Goal: Task Accomplishment & Management: Manage account settings

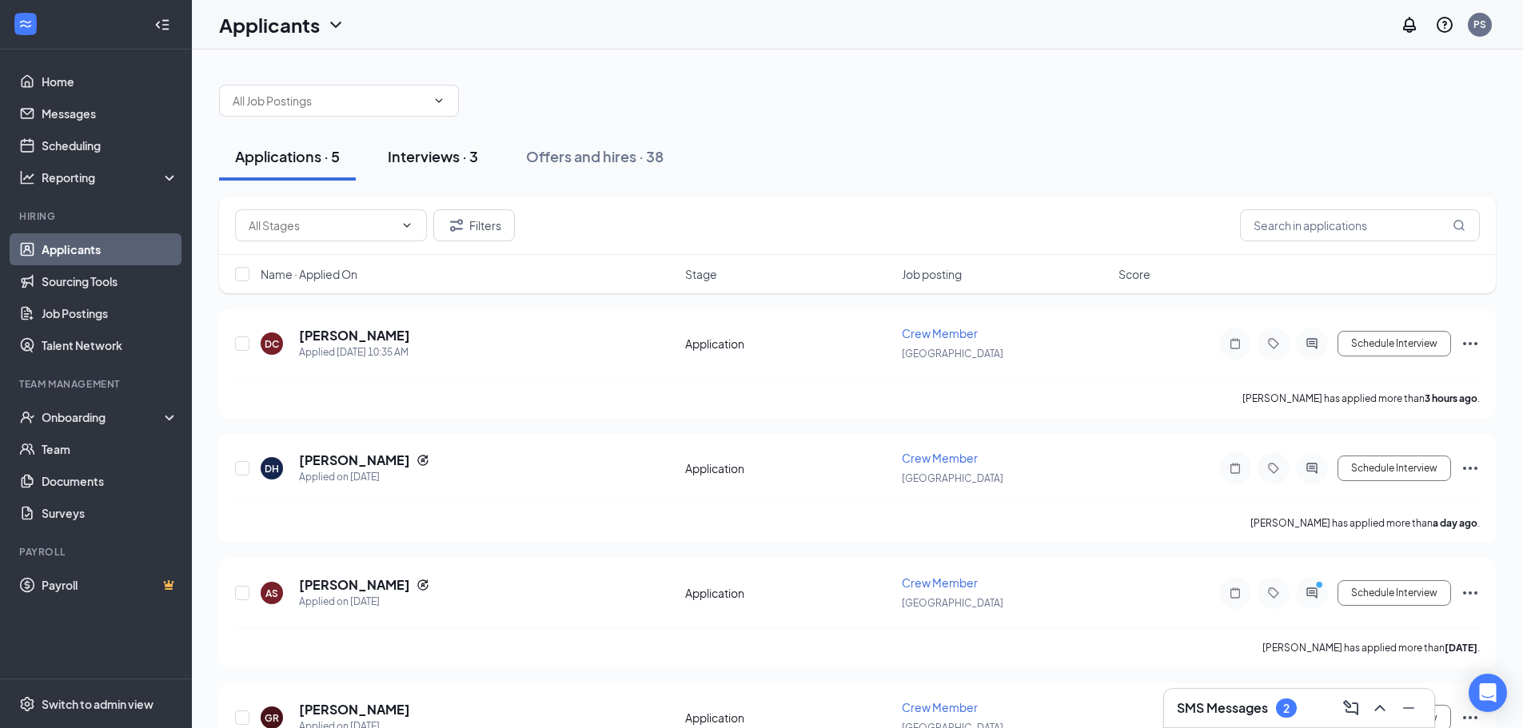
click at [462, 156] on div "Interviews · 3" at bounding box center [433, 156] width 90 height 20
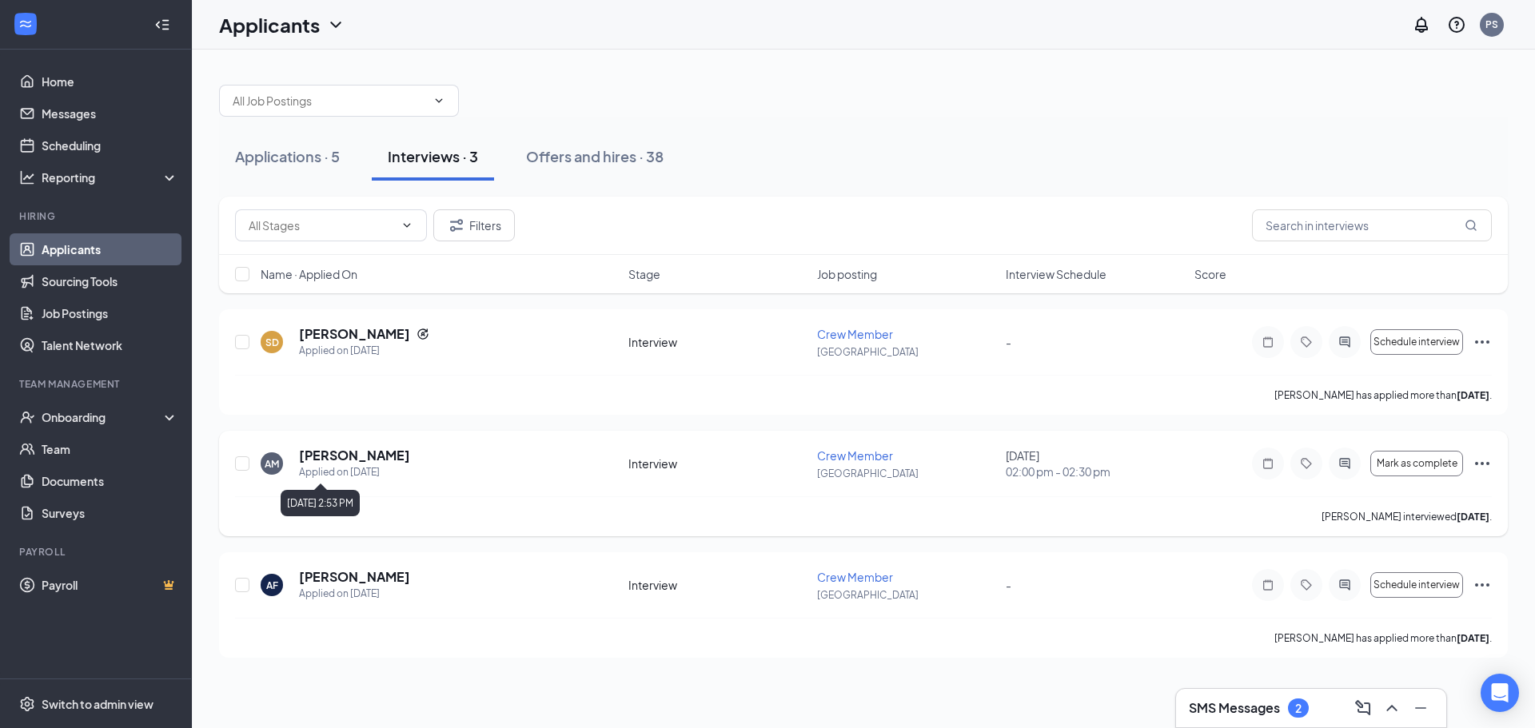
click at [381, 459] on h5 "[PERSON_NAME]" at bounding box center [354, 456] width 111 height 18
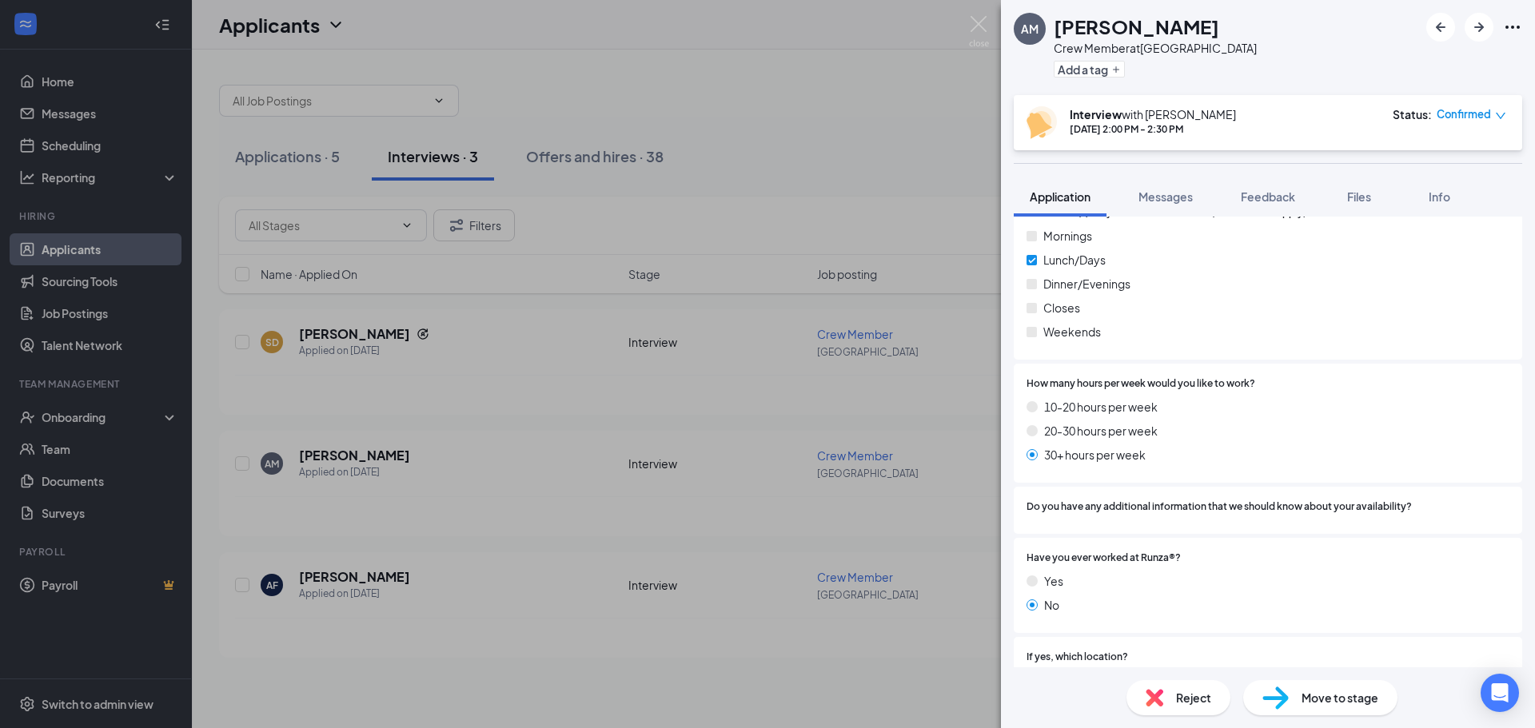
scroll to position [879, 0]
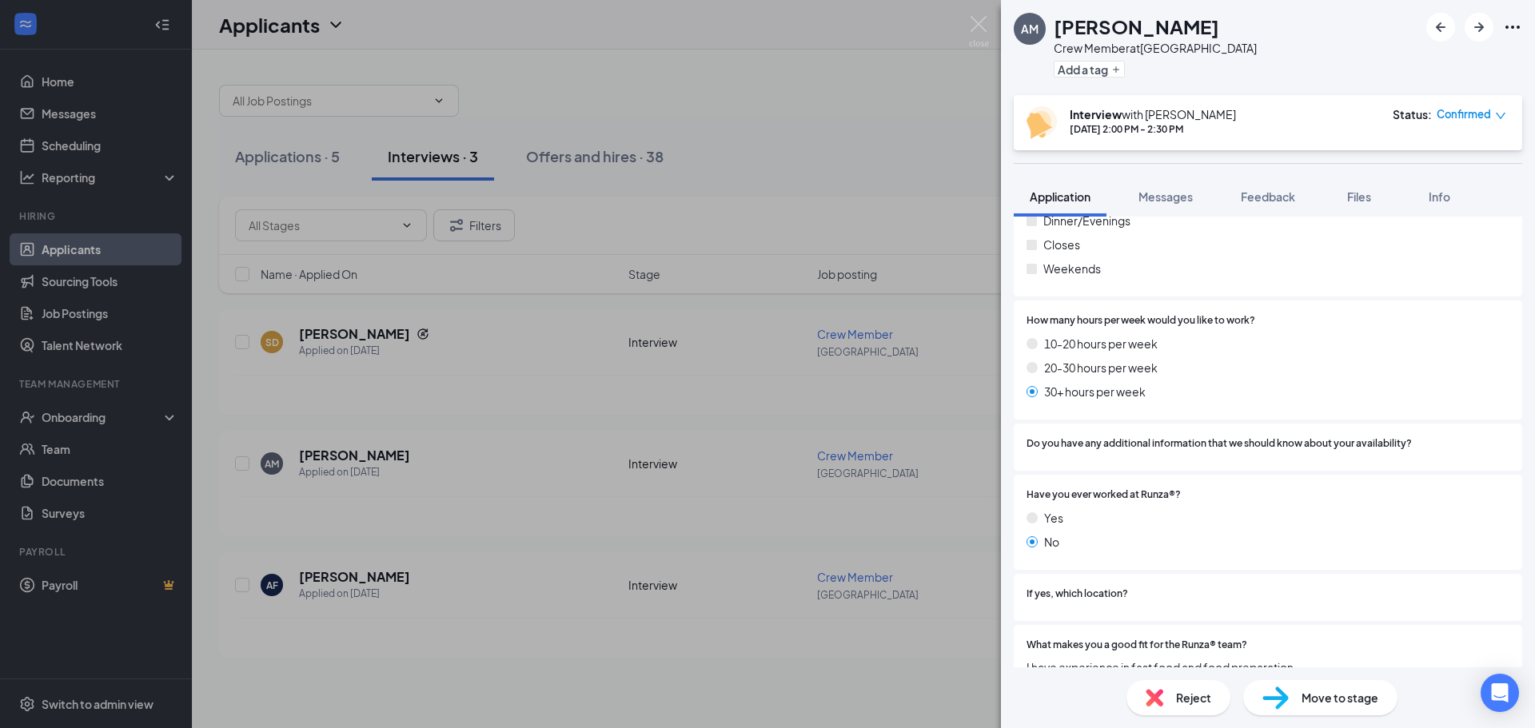
click at [847, 133] on div "AM [PERSON_NAME] Crew Member at [GEOGRAPHIC_DATA] Add a tag Interview with [PER…" at bounding box center [767, 364] width 1535 height 728
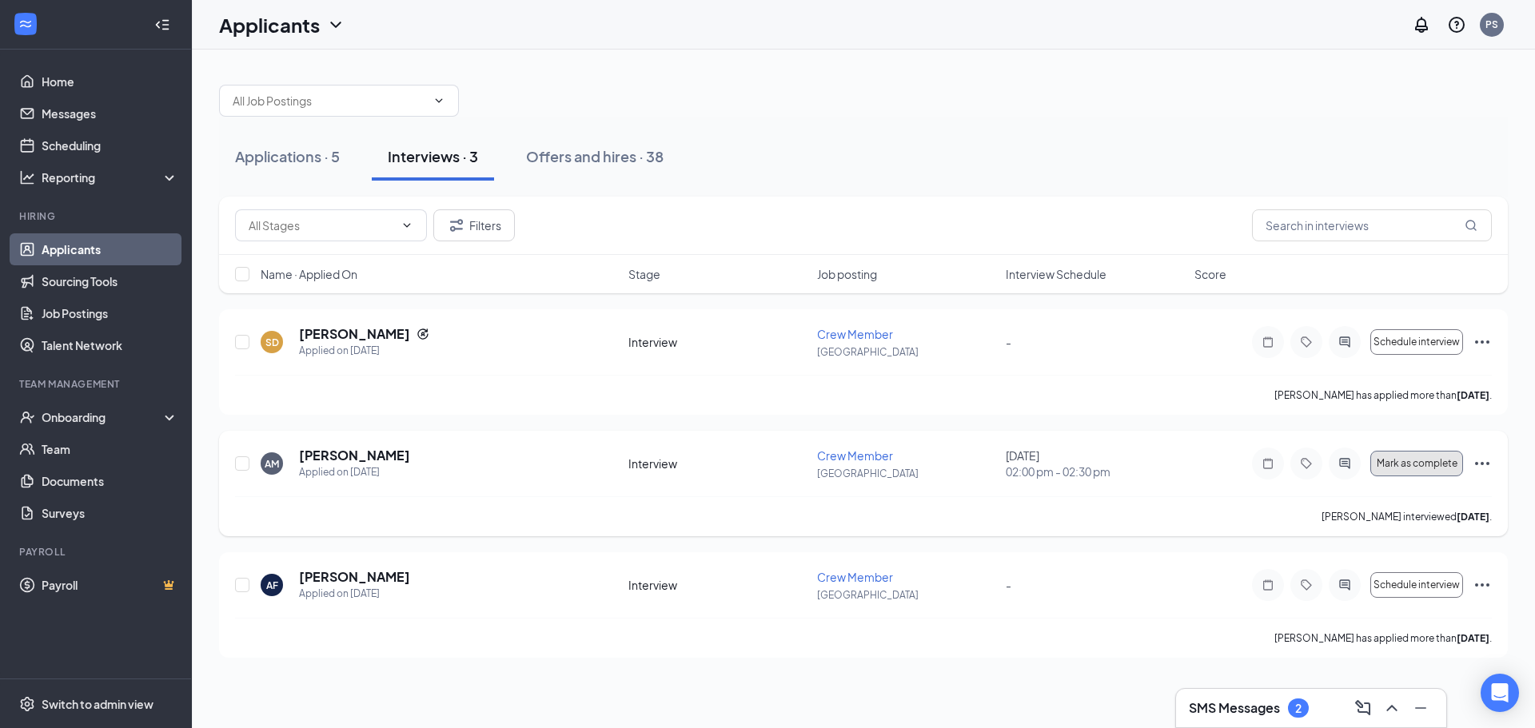
click at [1425, 472] on button "Mark as complete" at bounding box center [1416, 464] width 93 height 26
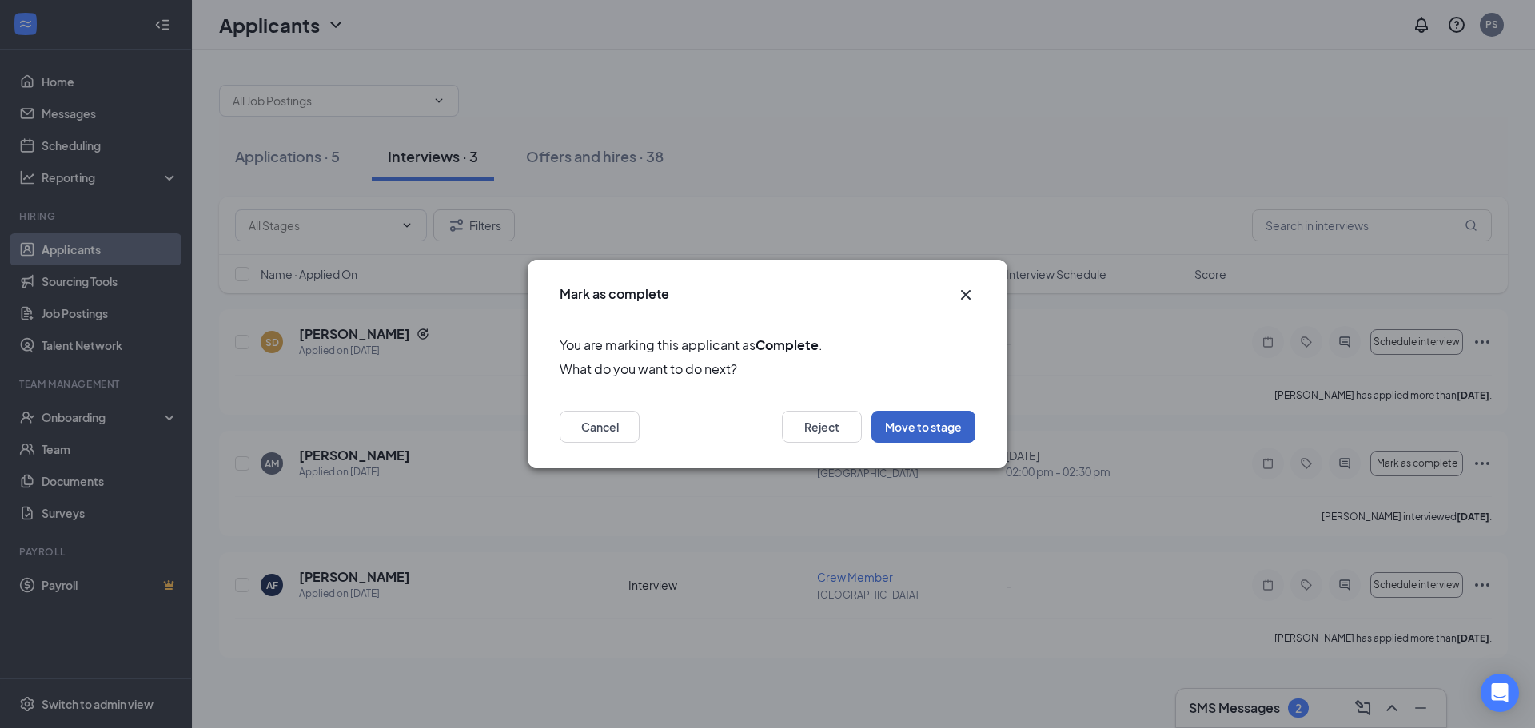
click at [909, 425] on button "Move to stage" at bounding box center [923, 427] width 104 height 32
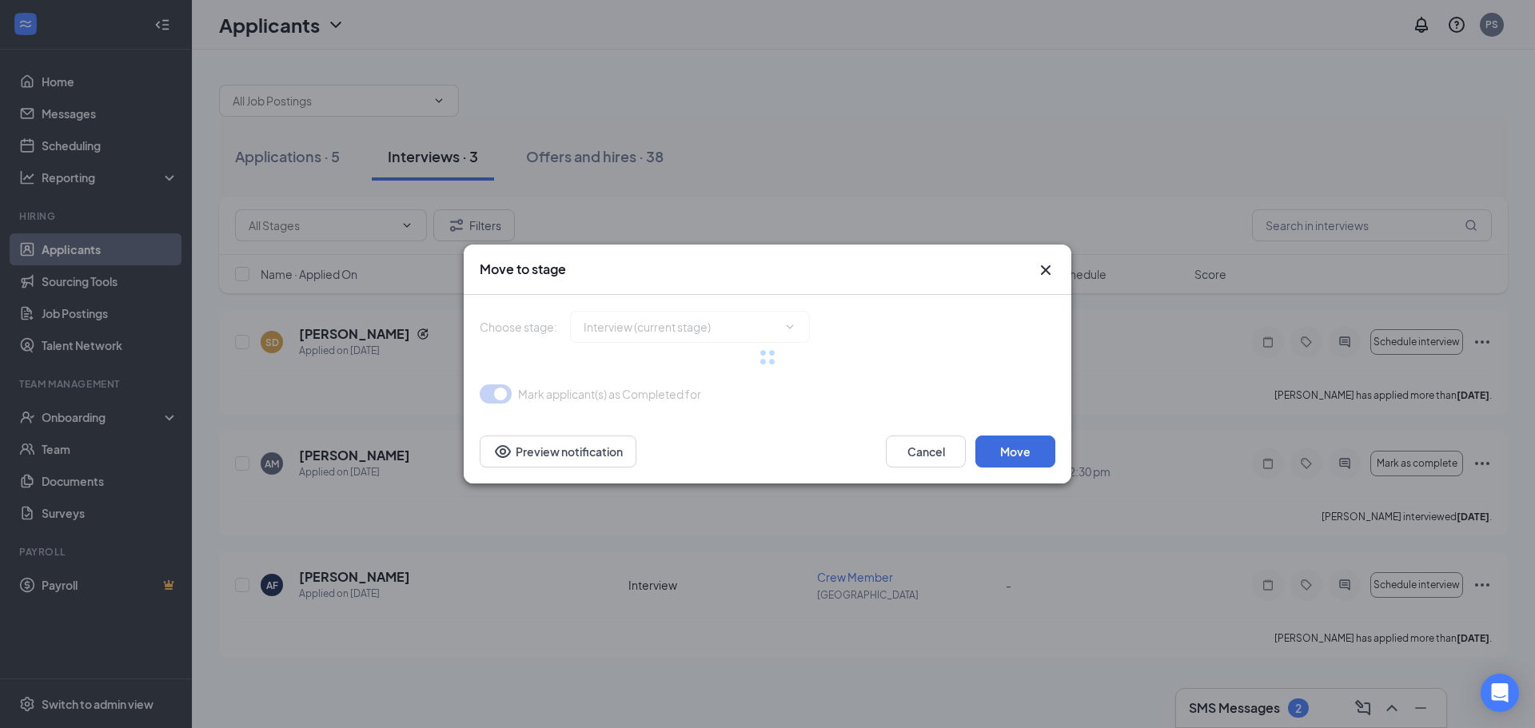
type input "Background Check (next stage)"
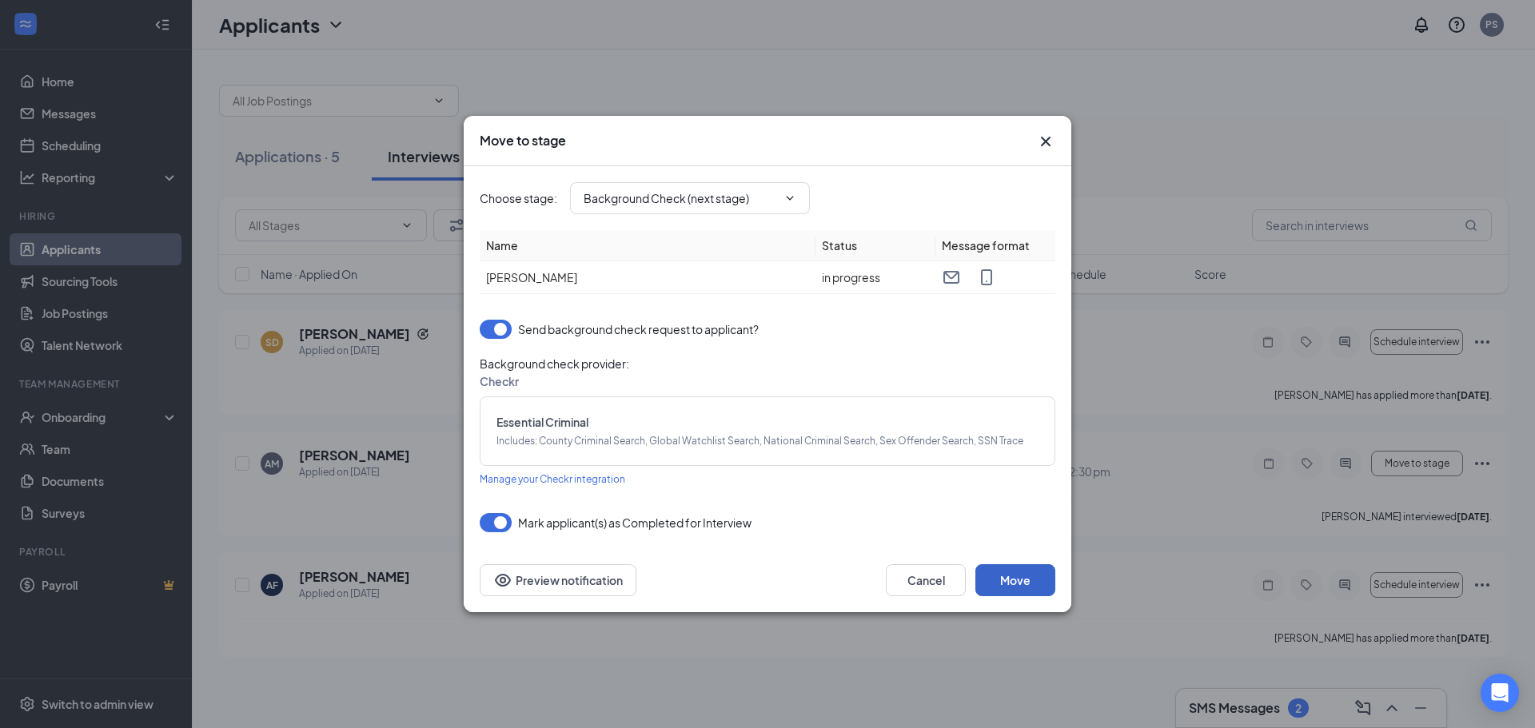
click at [1017, 578] on button "Move" at bounding box center [1015, 580] width 80 height 32
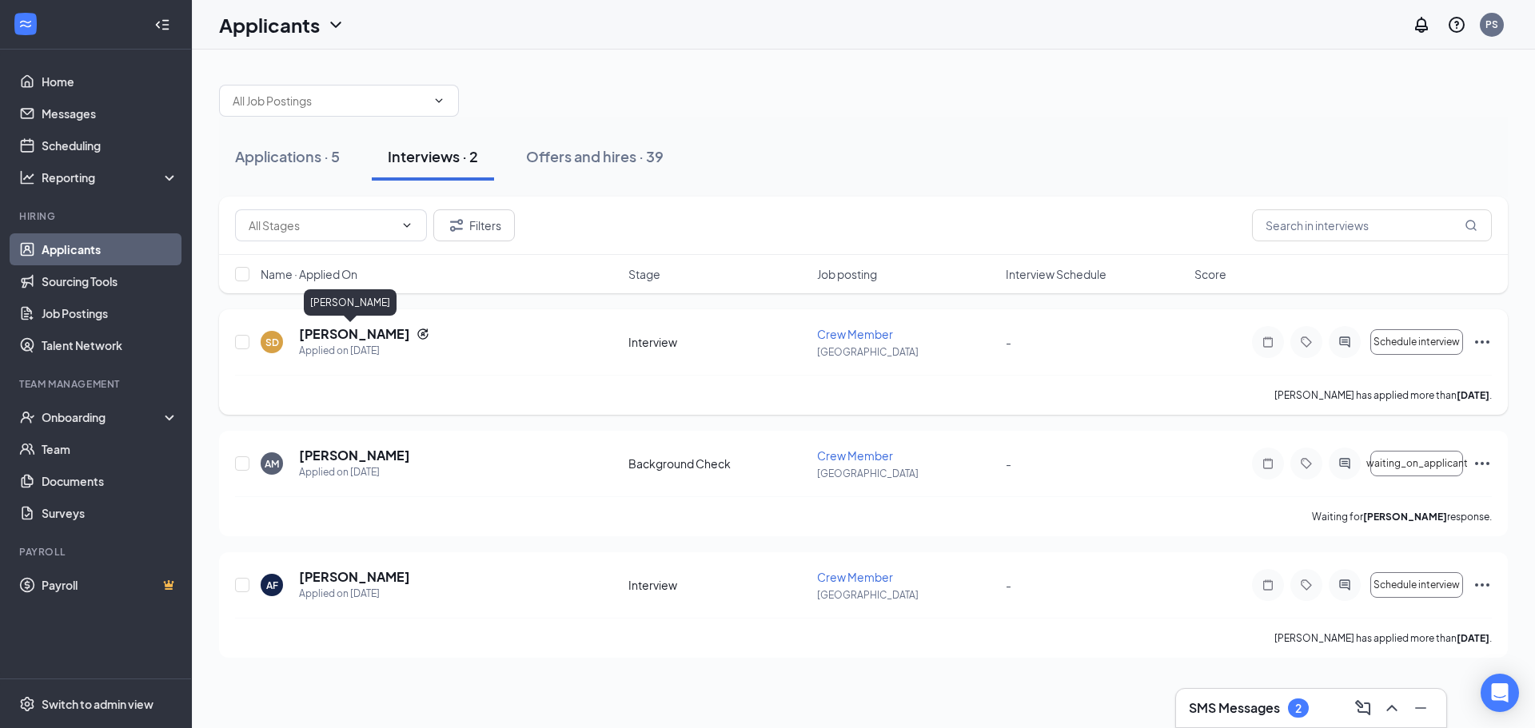
click at [359, 336] on h5 "[PERSON_NAME]" at bounding box center [354, 334] width 111 height 18
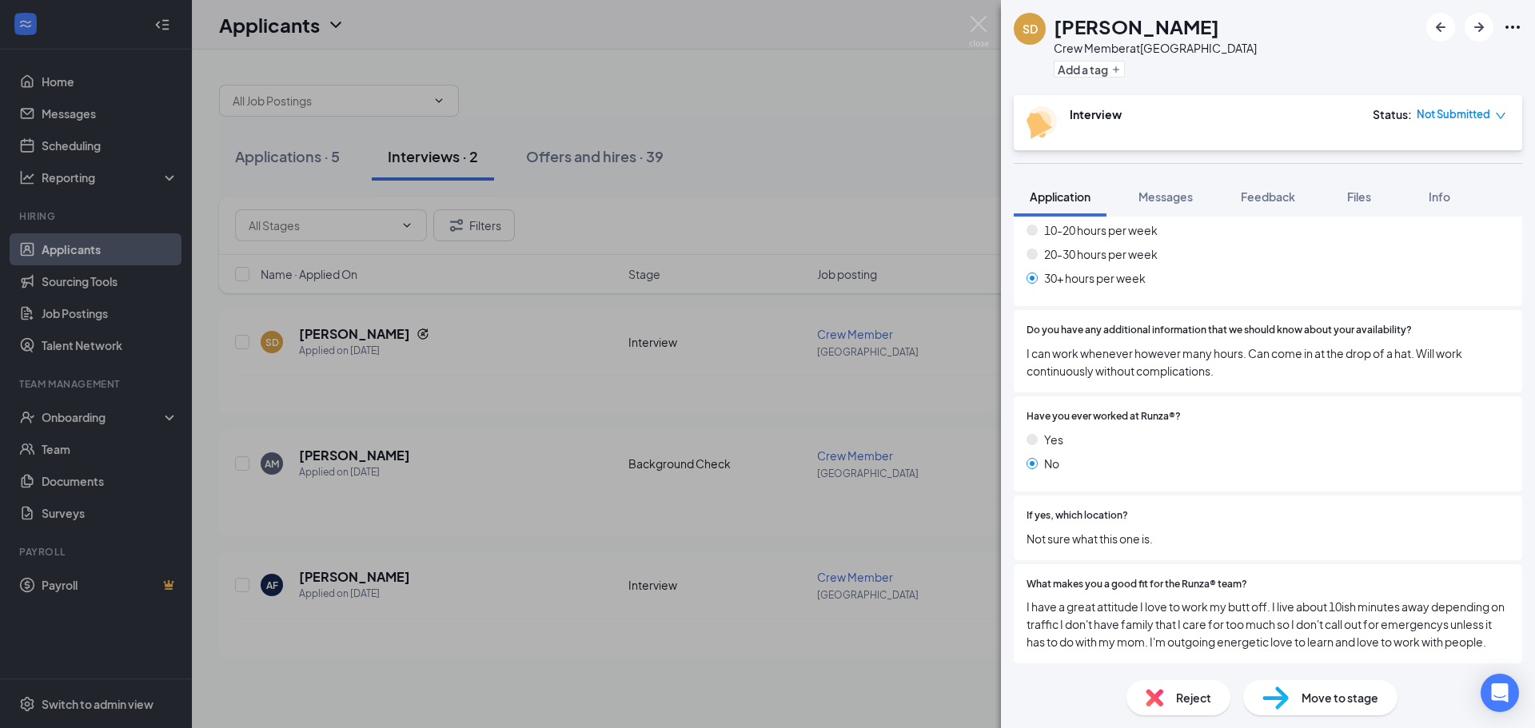
scroll to position [1126, 0]
click at [727, 161] on div "SD [PERSON_NAME] Crew Member at [GEOGRAPHIC_DATA] Add a tag Interview Status : …" at bounding box center [767, 364] width 1535 height 728
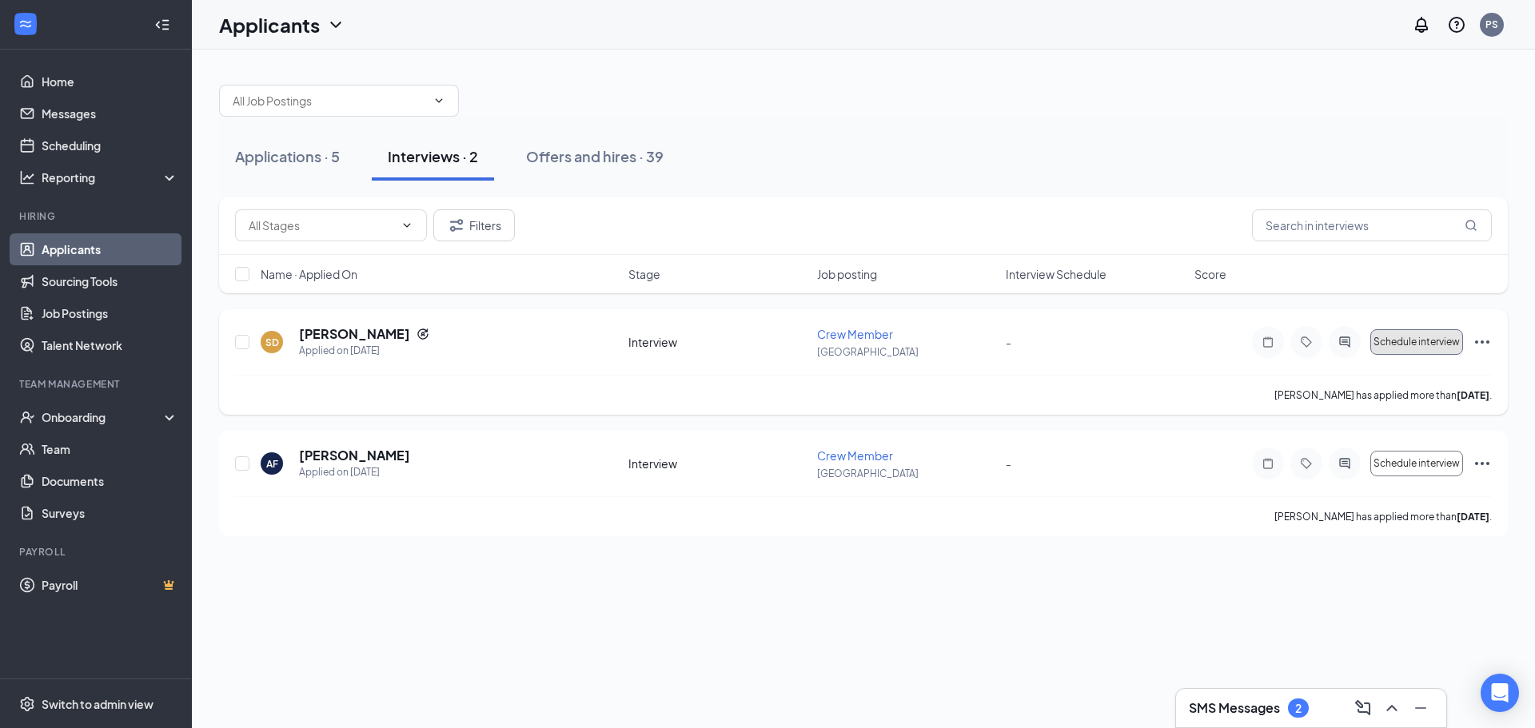
click at [1405, 344] on span "Schedule interview" at bounding box center [1416, 342] width 86 height 11
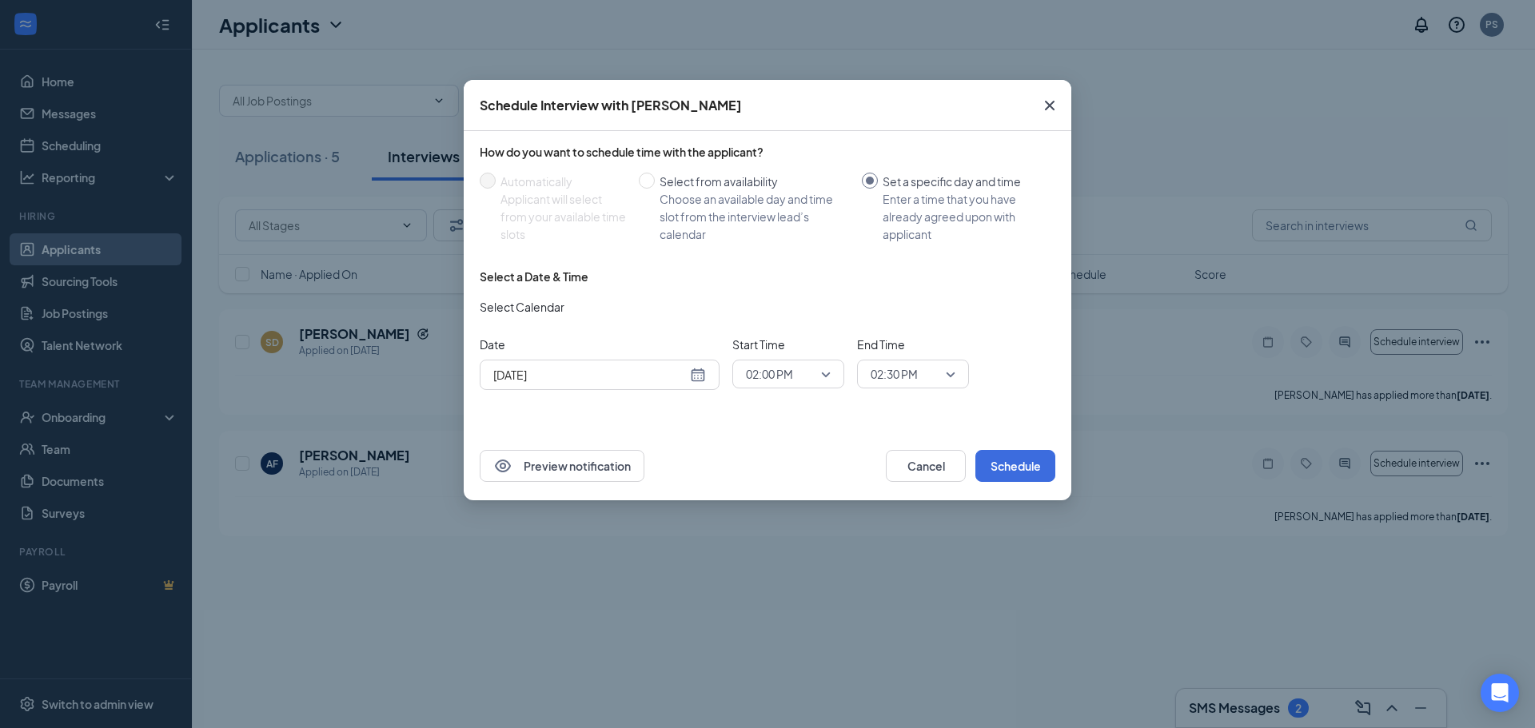
click at [692, 372] on div "[DATE]" at bounding box center [599, 375] width 213 height 18
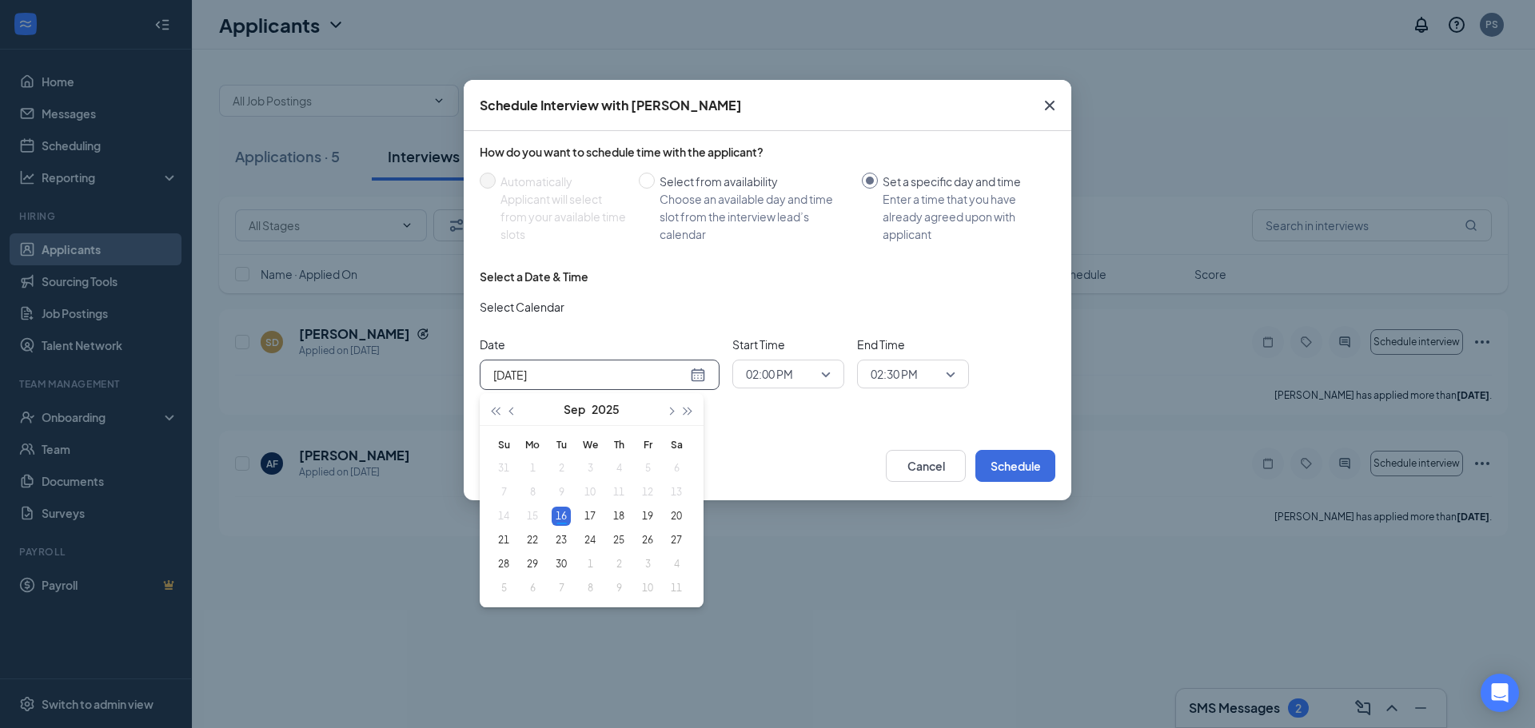
click at [691, 379] on div "[DATE]" at bounding box center [599, 375] width 213 height 18
click at [1024, 464] on button "Schedule" at bounding box center [1015, 466] width 80 height 32
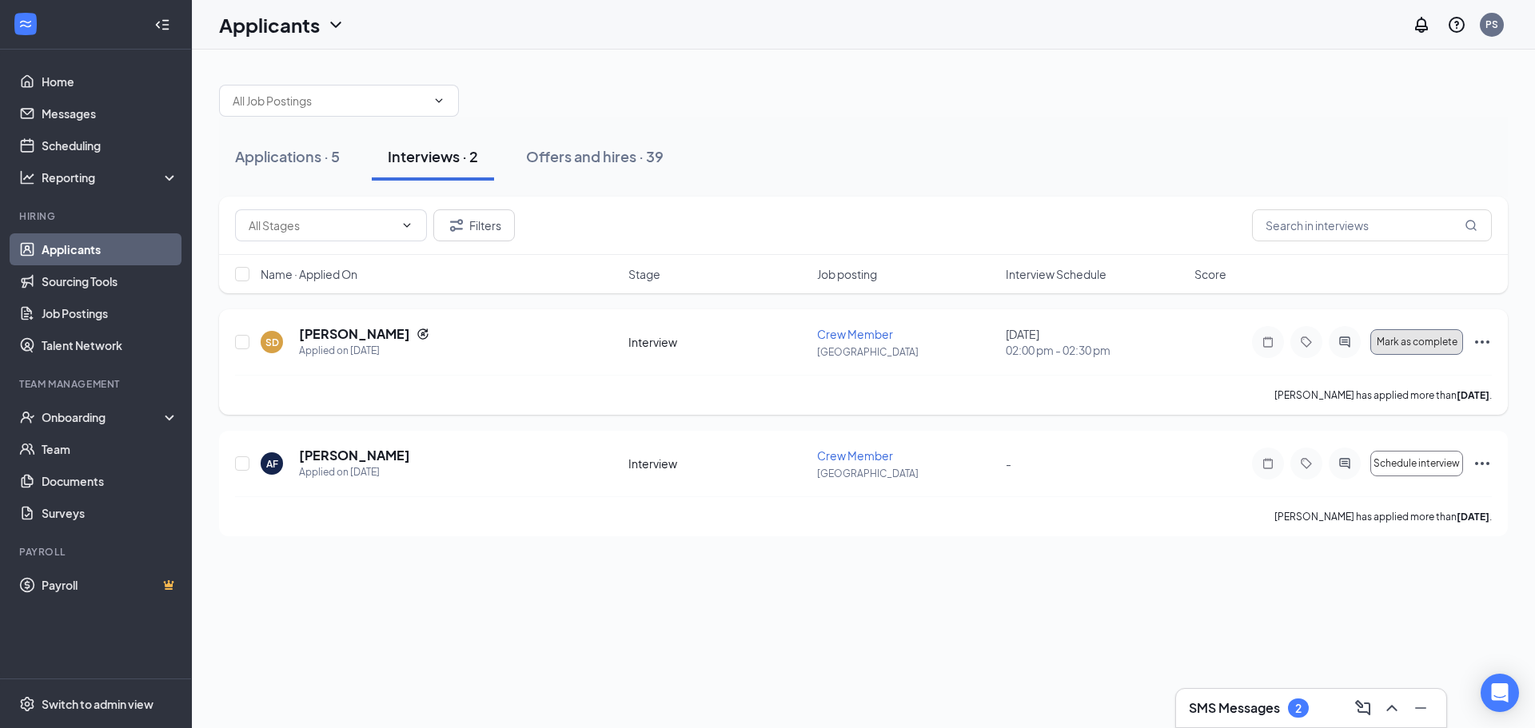
click at [1444, 349] on button "Mark as complete" at bounding box center [1416, 342] width 93 height 26
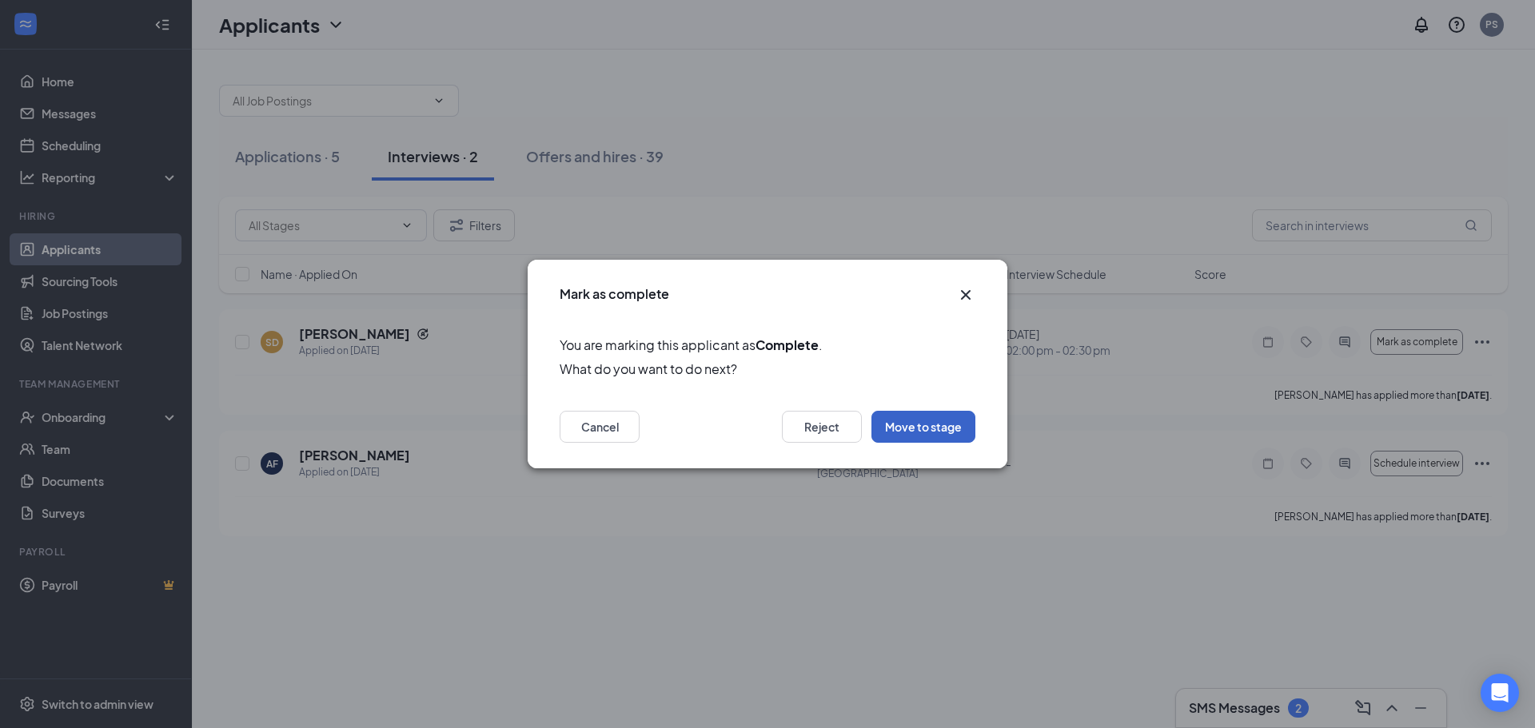
click at [919, 423] on button "Move to stage" at bounding box center [923, 427] width 104 height 32
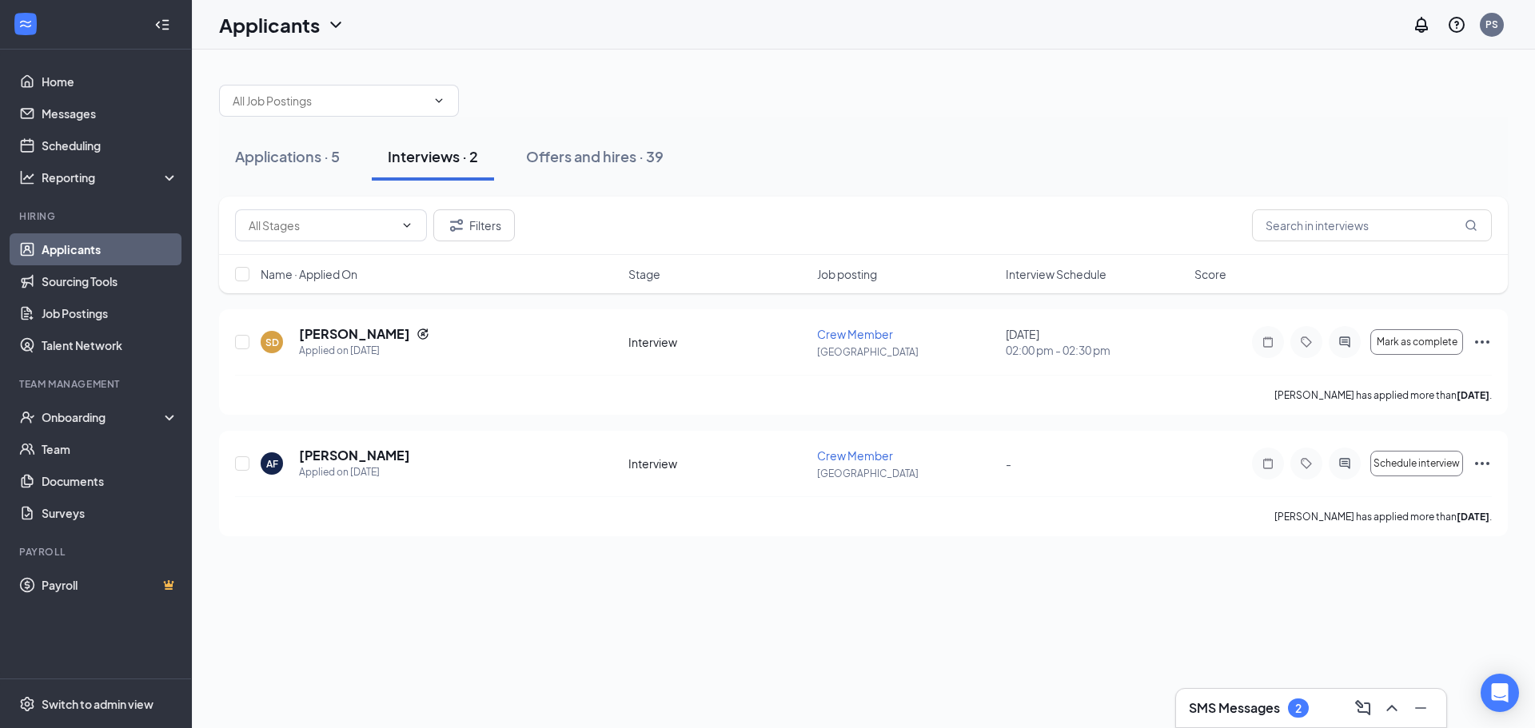
type input "Background Check (next stage)"
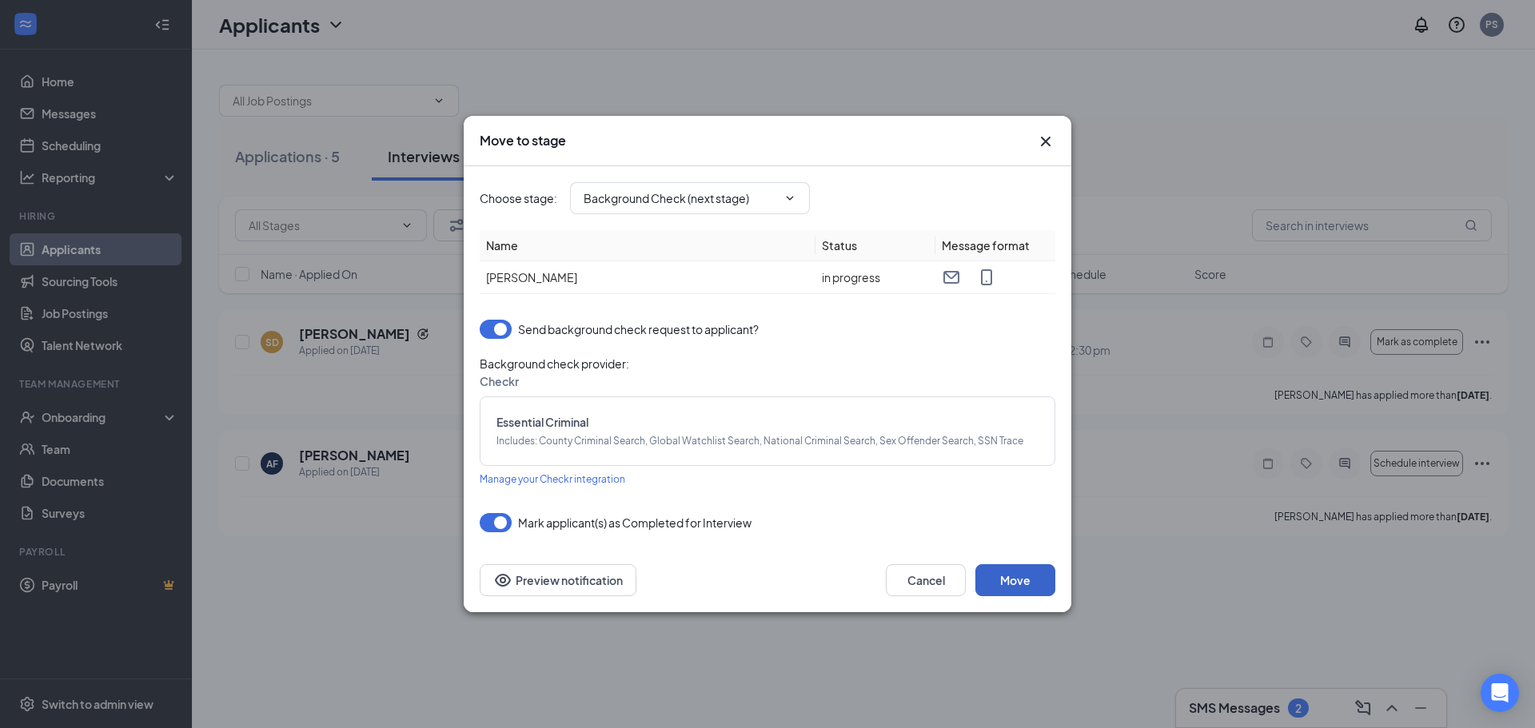
click at [1026, 588] on button "Move" at bounding box center [1015, 580] width 80 height 32
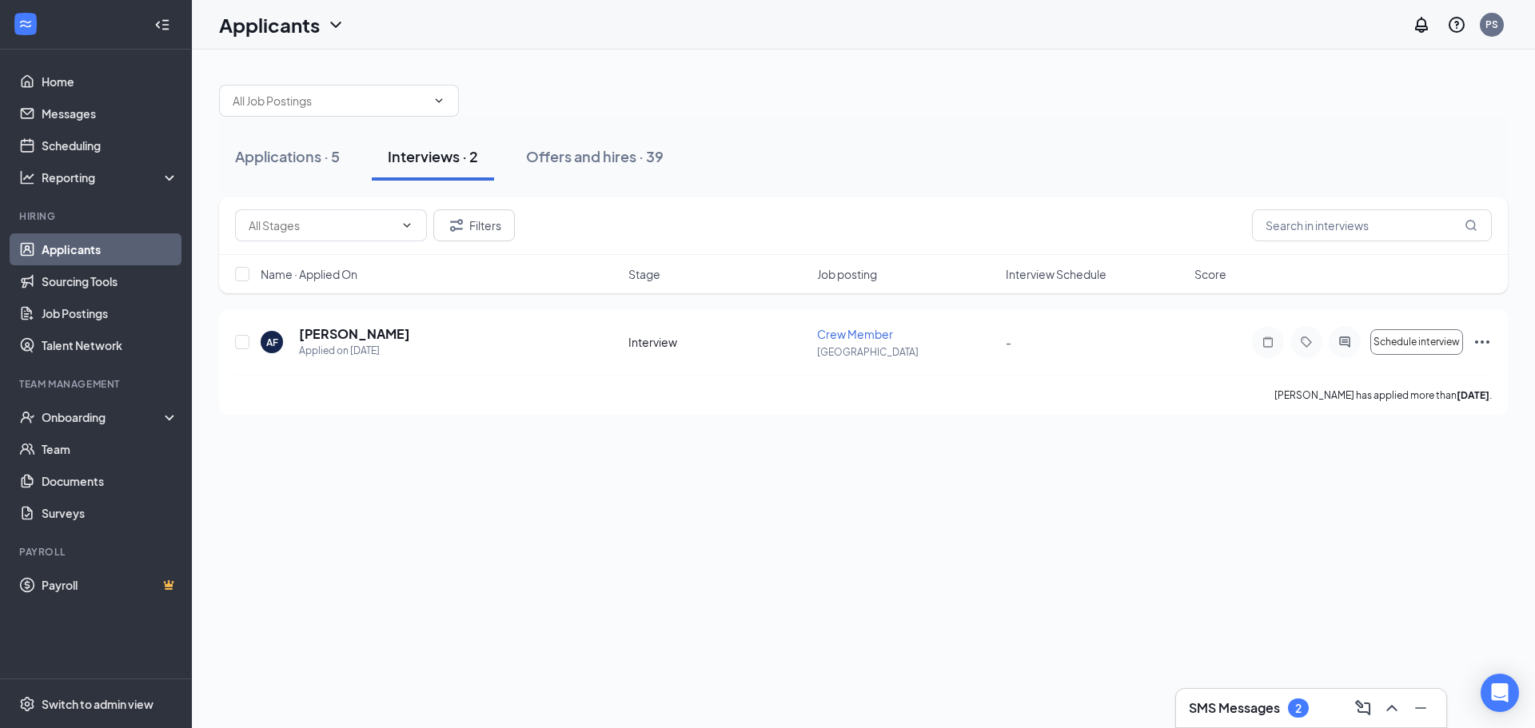
click at [1230, 704] on h3 "SMS Messages" at bounding box center [1234, 709] width 91 height 18
